Goal: Task Accomplishment & Management: Use online tool/utility

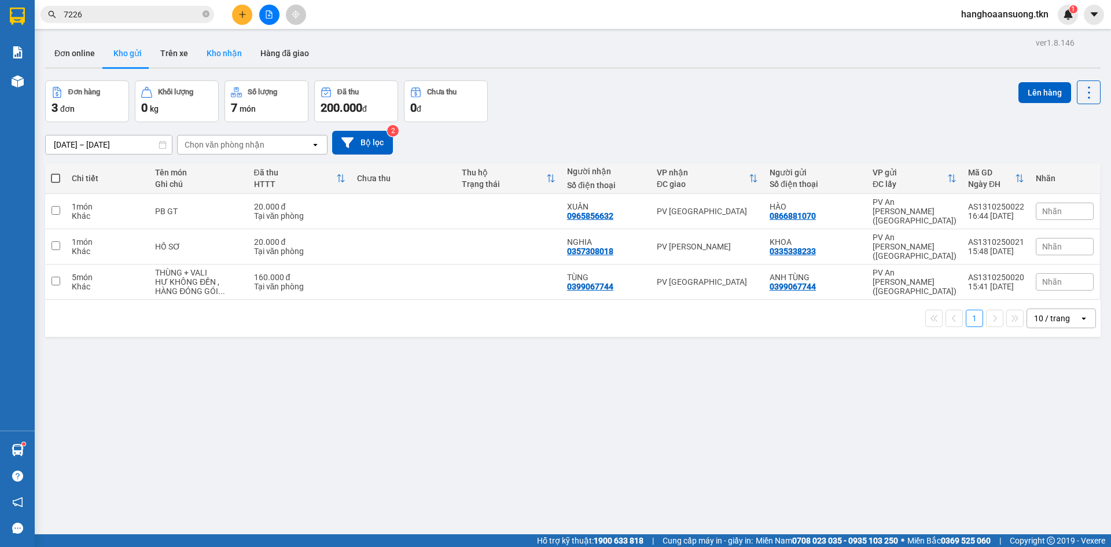
click at [226, 43] on button "Kho nhận" at bounding box center [224, 53] width 54 height 28
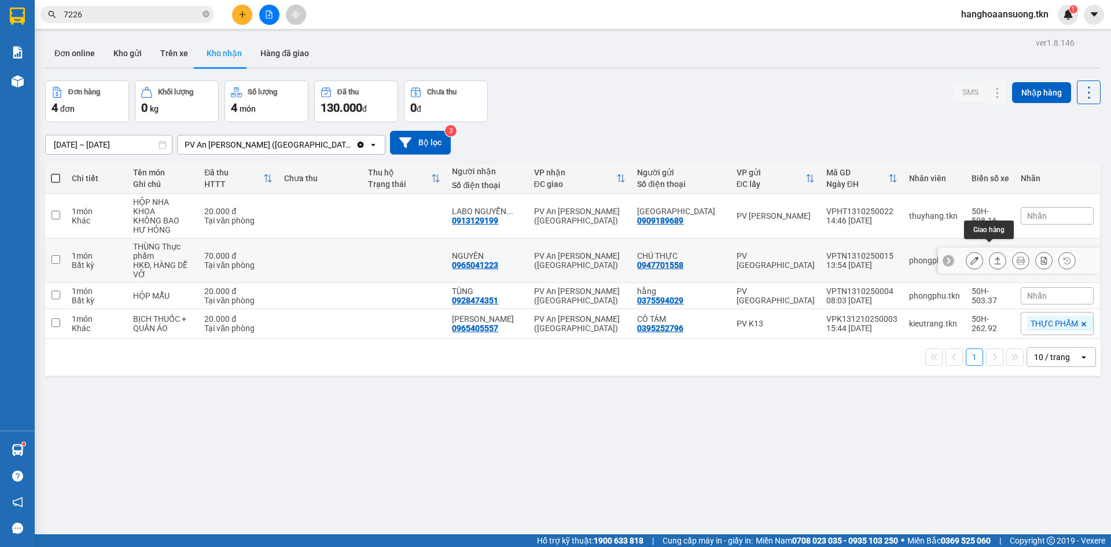
click at [990, 256] on button at bounding box center [997, 261] width 16 height 20
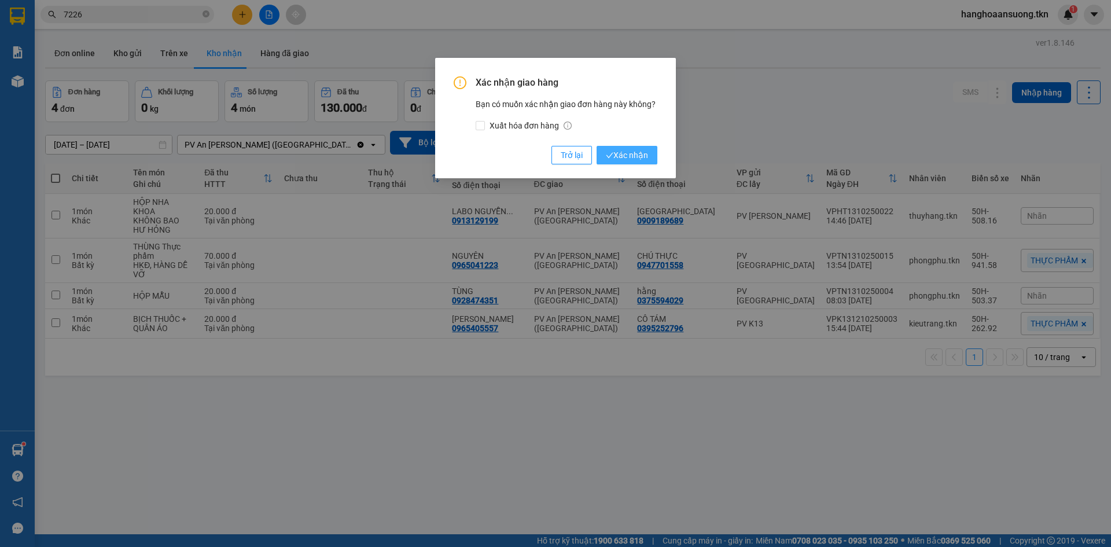
click at [642, 157] on span "Xác nhận" at bounding box center [627, 155] width 42 height 13
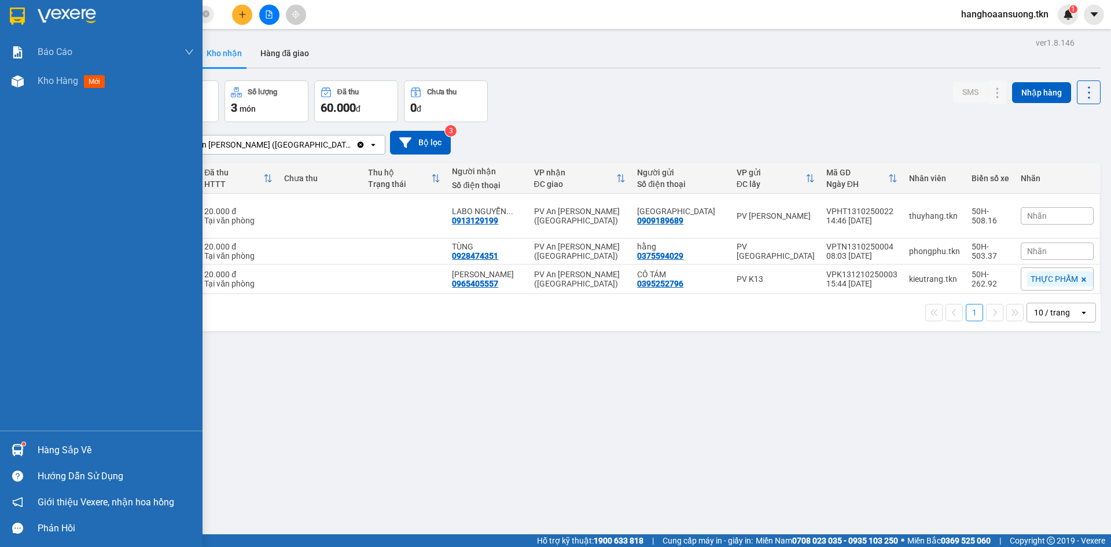
click at [22, 450] on img at bounding box center [18, 450] width 12 height 12
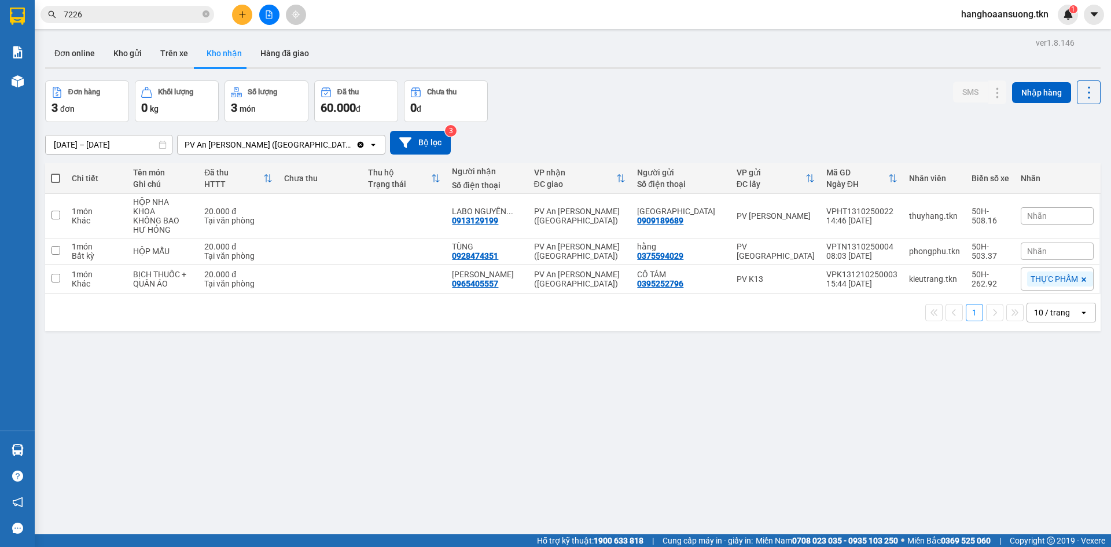
drag, startPoint x: 405, startPoint y: 334, endPoint x: 405, endPoint y: 325, distance: 9.8
click at [405, 333] on section "Kết quả [PERSON_NAME] ( 29 ) Bộ lọc Mã ĐH Trạng thái Món hàng Thu hộ Tổng [PERS…" at bounding box center [555, 273] width 1111 height 547
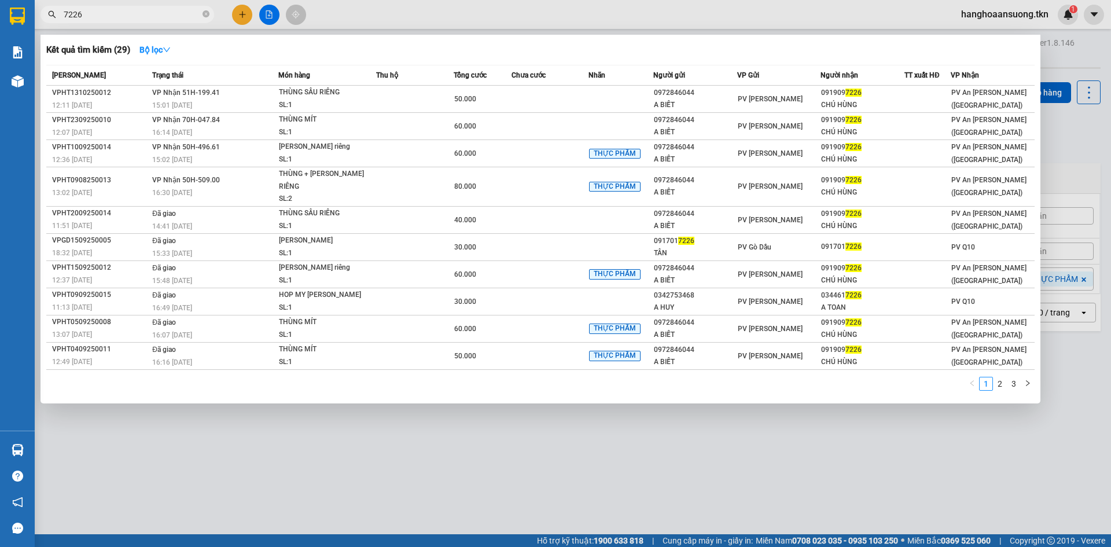
click at [141, 13] on input "7226" at bounding box center [132, 14] width 137 height 13
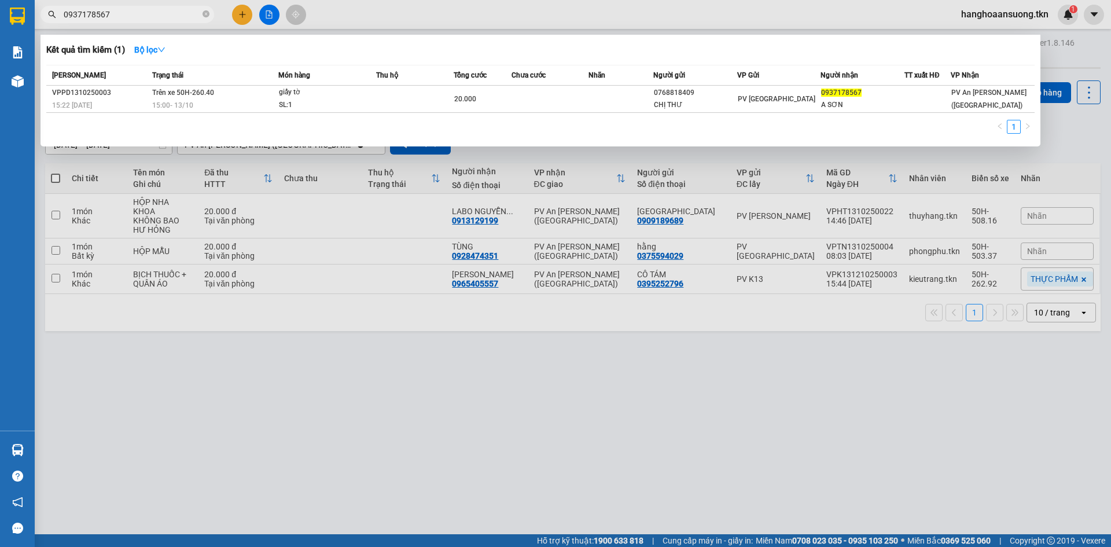
type input "0937178567"
click at [337, 449] on div at bounding box center [555, 273] width 1111 height 547
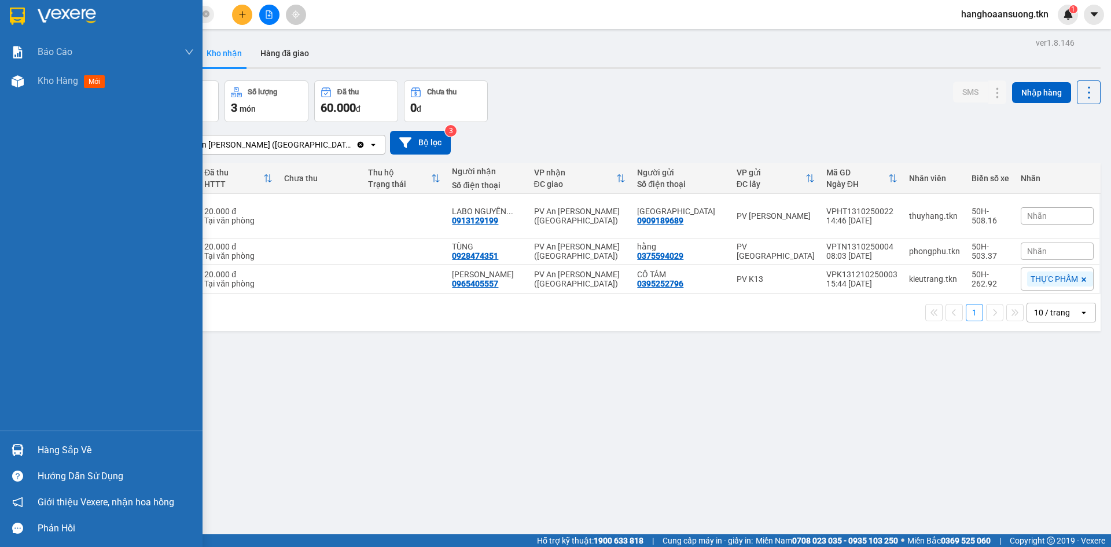
click at [17, 447] on img at bounding box center [18, 450] width 12 height 12
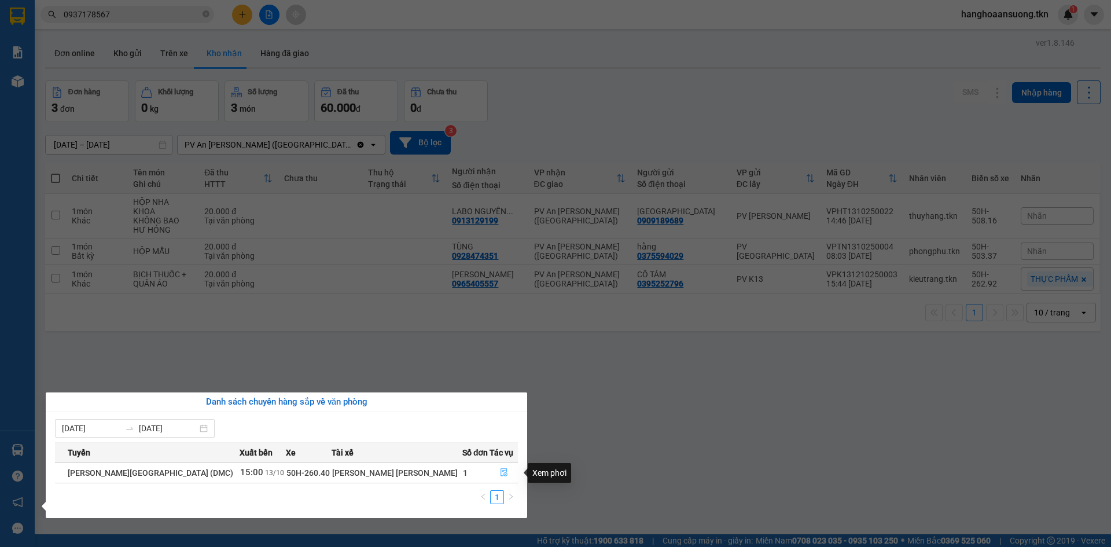
click at [500, 469] on icon "file-done" at bounding box center [503, 473] width 7 height 8
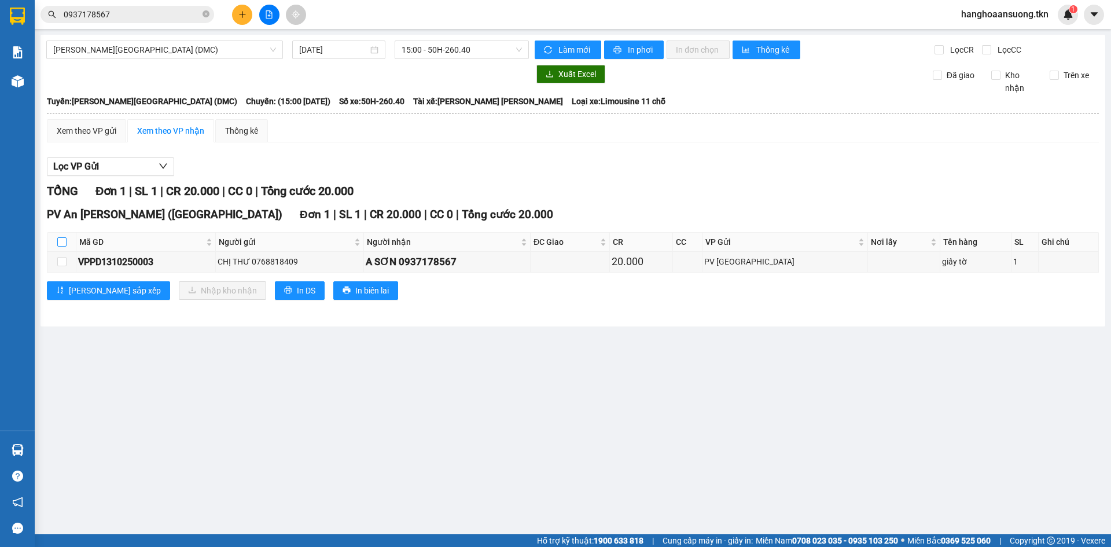
click at [62, 243] on input "checkbox" at bounding box center [61, 241] width 9 height 9
checkbox input "true"
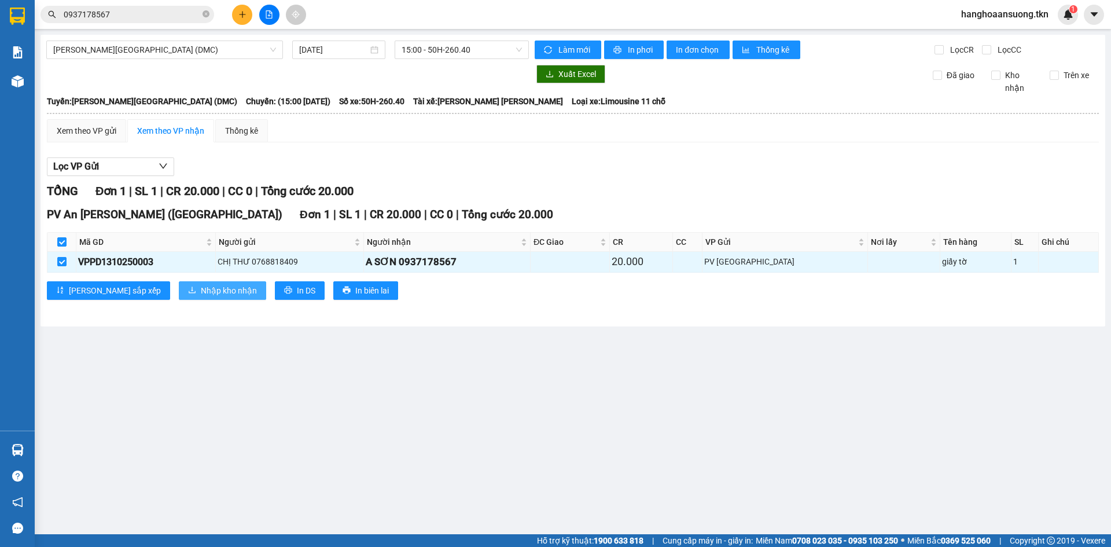
click at [201, 290] on span "Nhập kho nhận" at bounding box center [229, 290] width 56 height 13
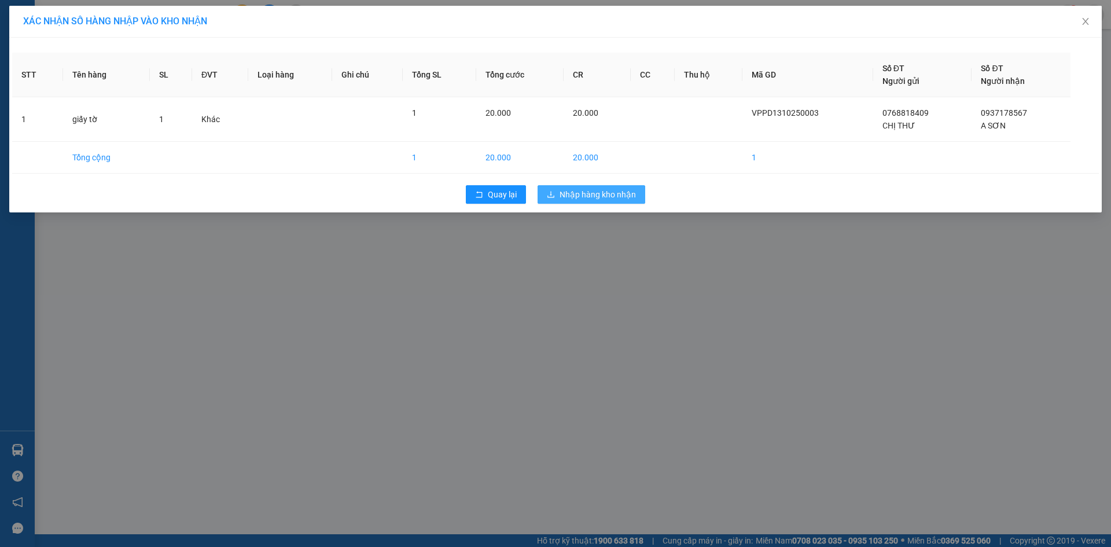
click at [599, 190] on span "Nhập hàng kho nhận" at bounding box center [597, 194] width 76 height 13
